Goal: Obtain resource: Obtain resource

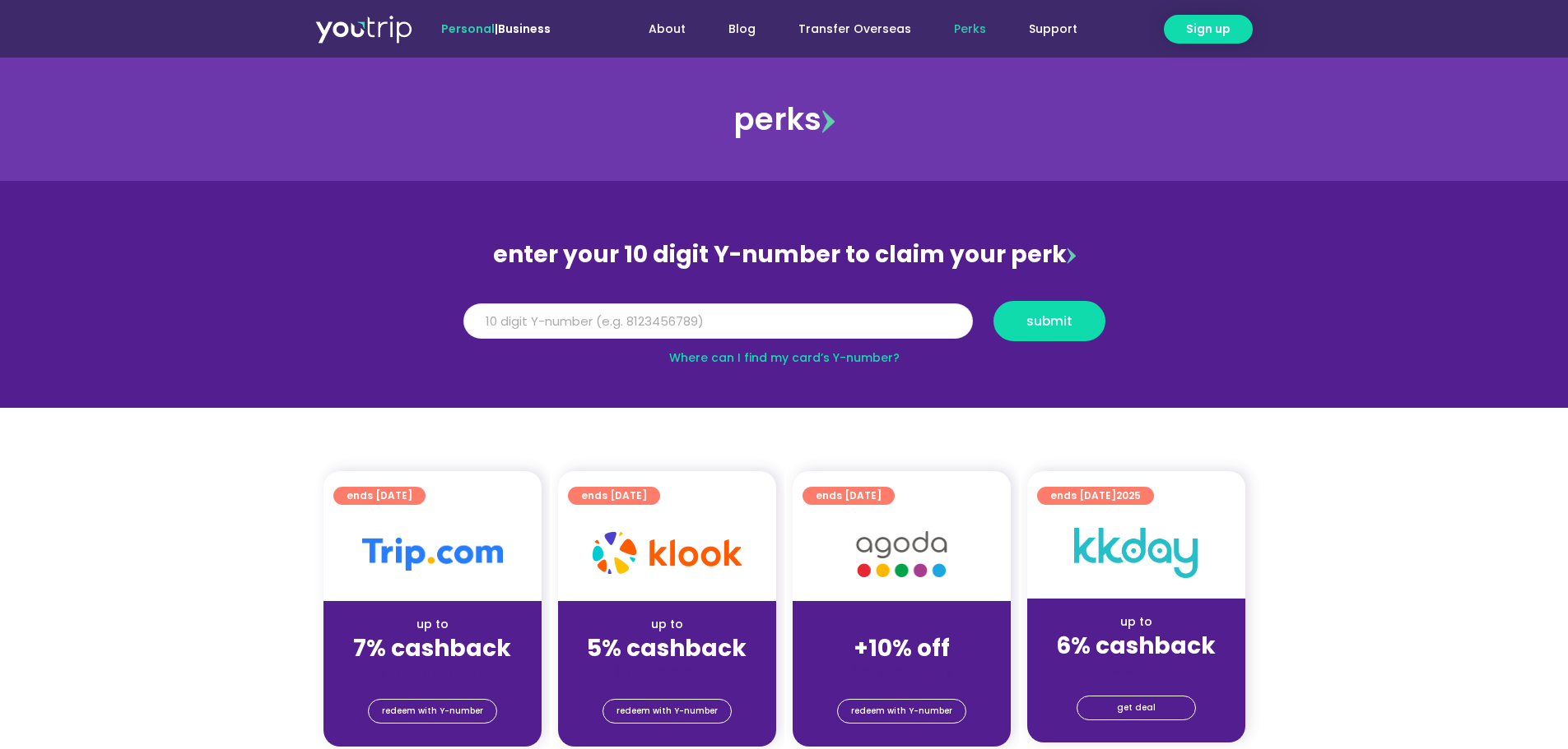
click at [506, 310] on input "Y Number" at bounding box center [718, 321] width 510 height 36
type input "8131053291"
click at [1065, 328] on span "submit" at bounding box center [1049, 321] width 46 height 13
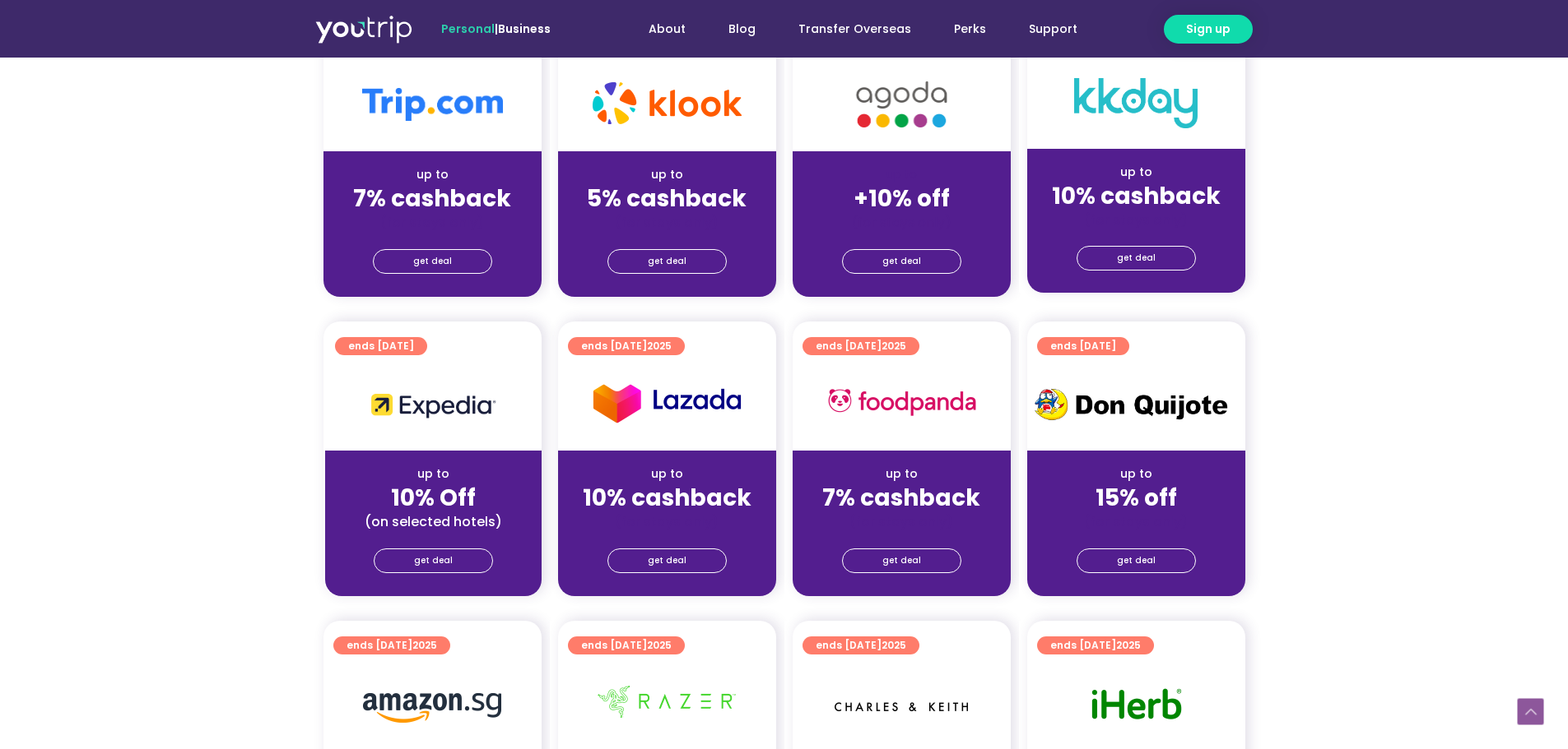
scroll to position [493, 0]
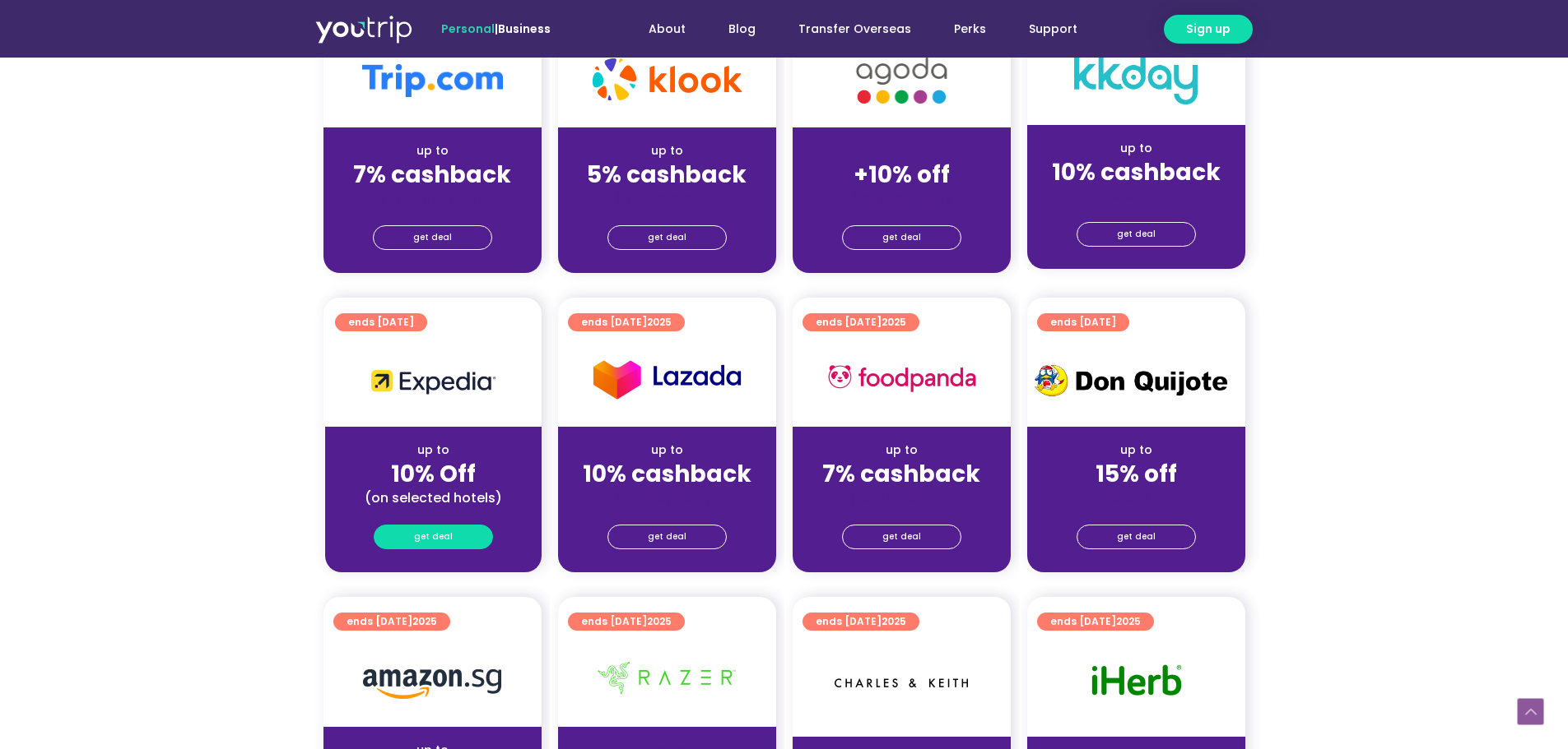
click at [450, 535] on link "get deal" at bounding box center [433, 537] width 120 height 24
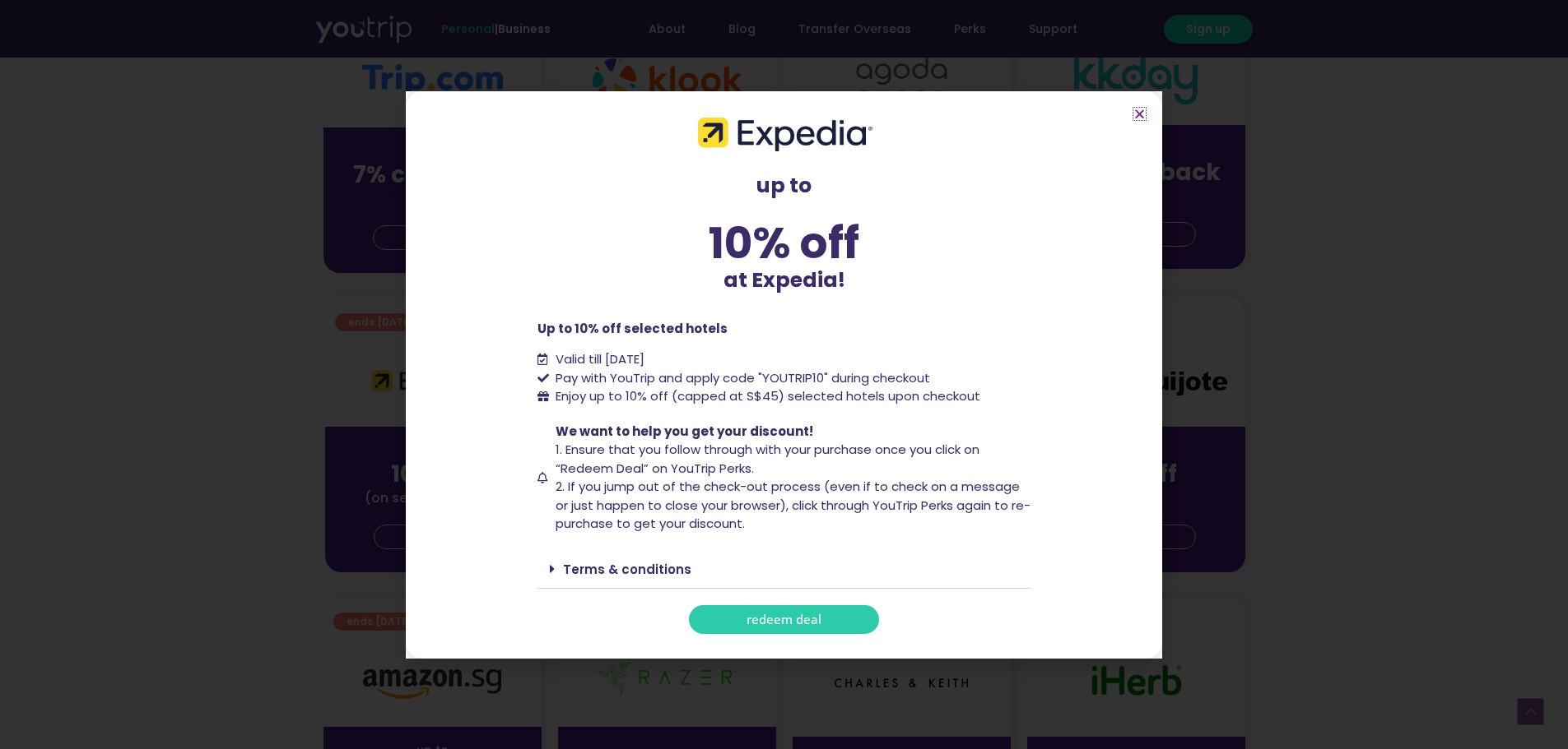
scroll to position [988, 0]
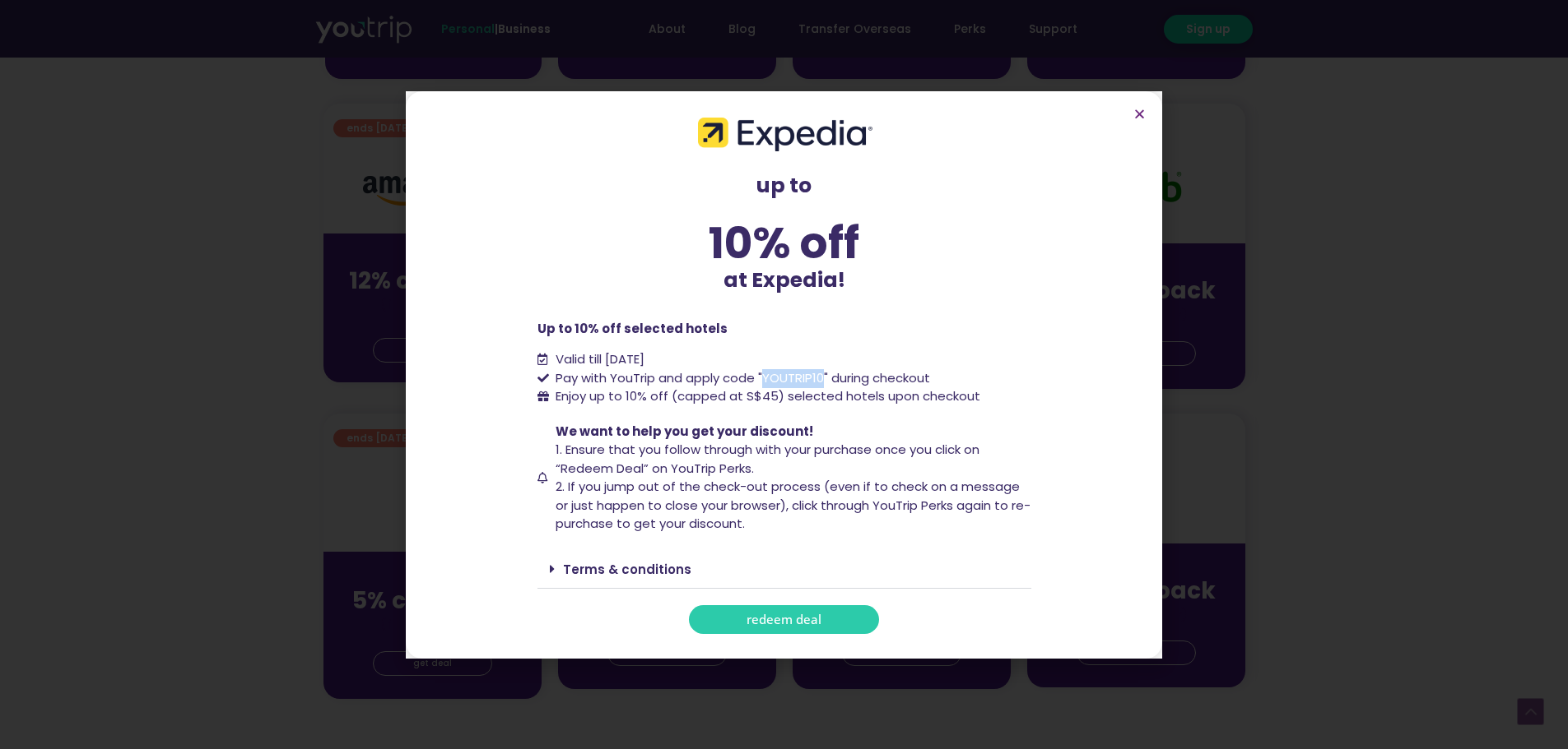
drag, startPoint x: 766, startPoint y: 374, endPoint x: 824, endPoint y: 372, distance: 58.0
click at [824, 372] on span "Pay with YouTrip and apply code "YOUTRIP10" during checkout" at bounding box center [740, 378] width 378 height 19
copy span "YOUTRIP10"
click at [792, 616] on span "redeem deal" at bounding box center [784, 620] width 75 height 13
